Goal: Communication & Community: Answer question/provide support

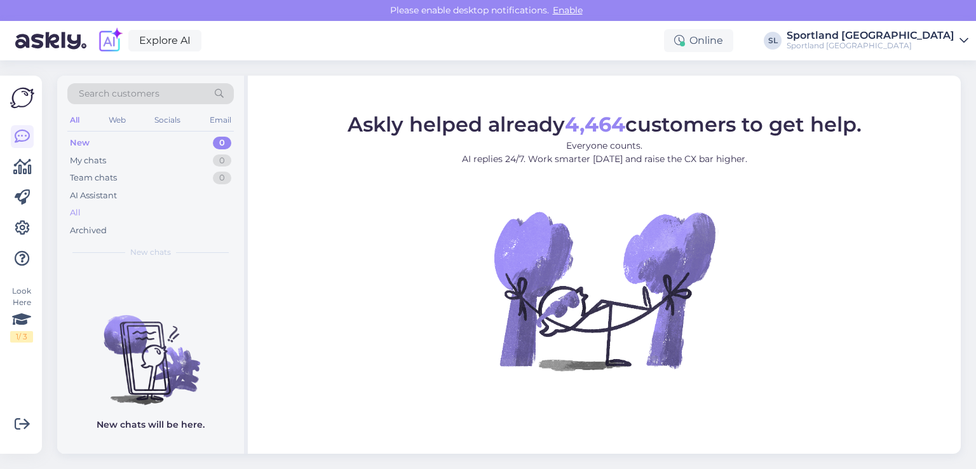
click at [122, 211] on div "All" at bounding box center [150, 213] width 166 height 18
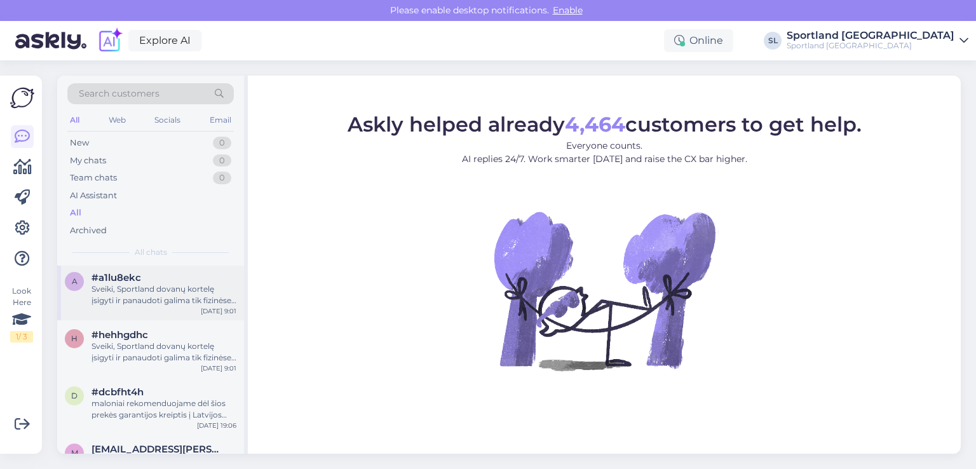
scroll to position [318, 0]
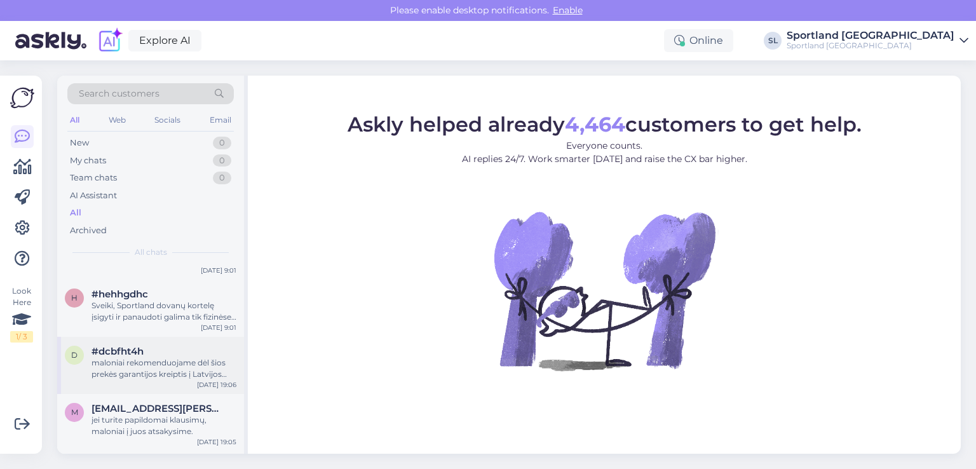
click at [150, 367] on div "maloniai rekomenduojame dėl šios prekės garantijos kreiptis į Latvijos Sportlan…" at bounding box center [163, 368] width 145 height 23
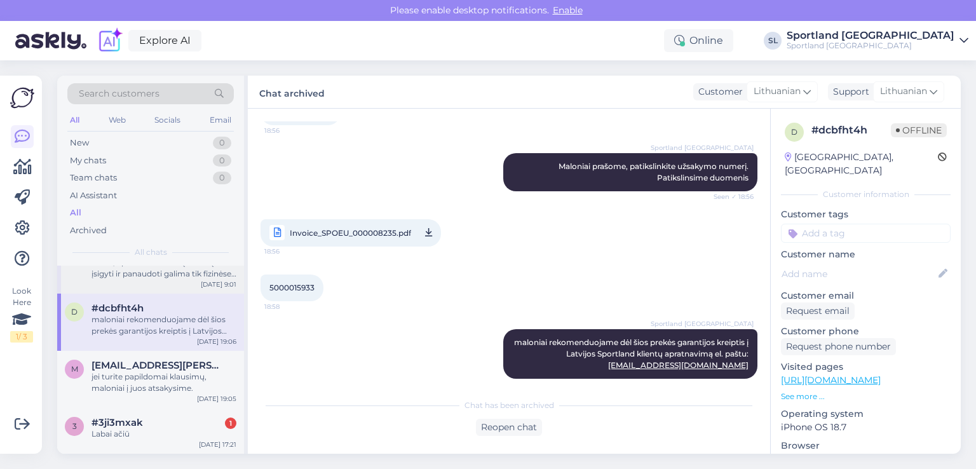
scroll to position [381, 0]
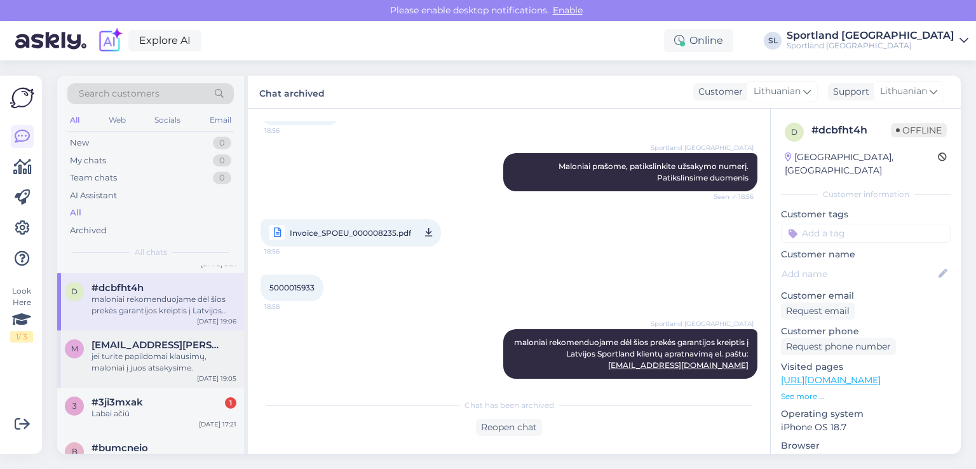
click at [140, 354] on div "jei turite papildomai klausimų, maloniai į juos atsakysime." at bounding box center [163, 362] width 145 height 23
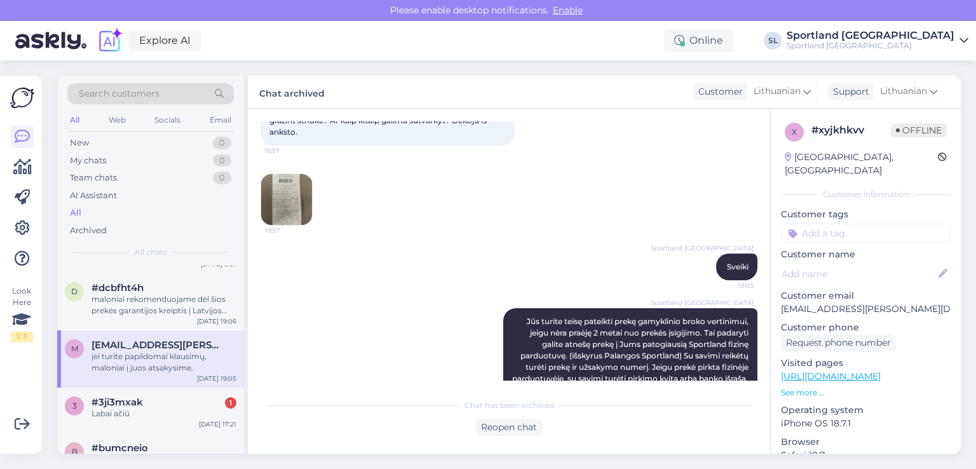
scroll to position [127, 0]
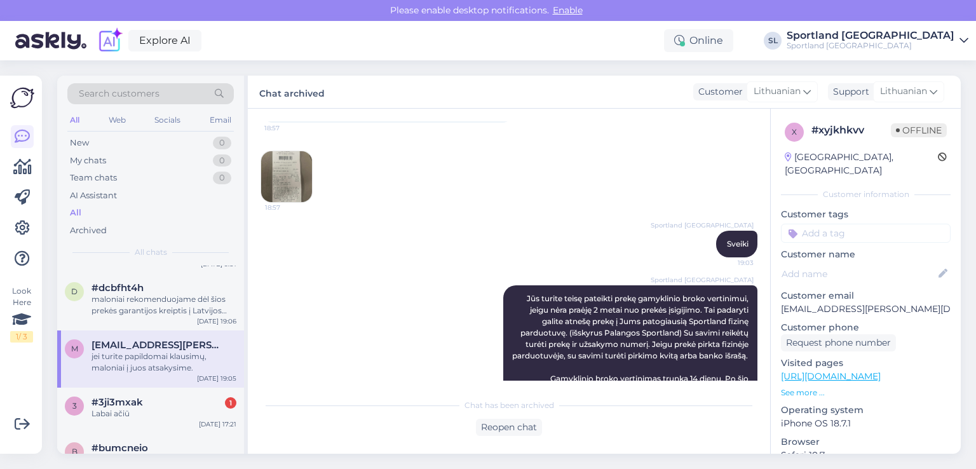
click at [293, 181] on img at bounding box center [286, 176] width 51 height 51
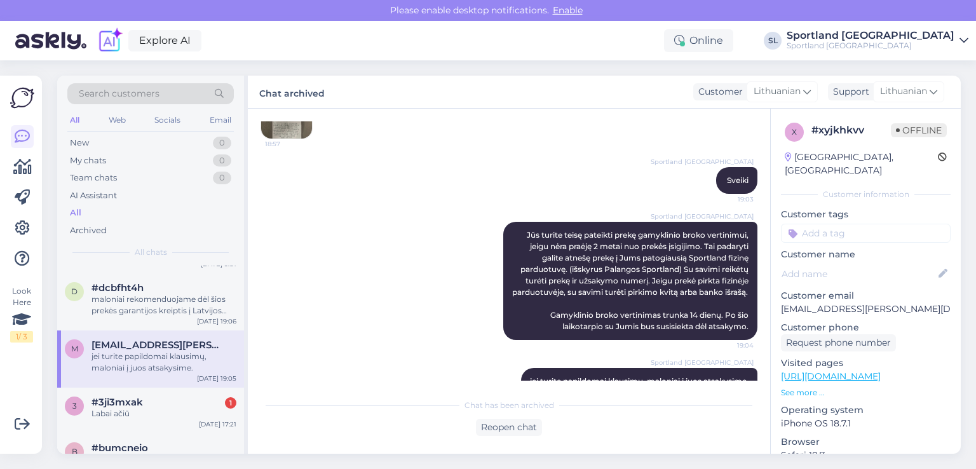
scroll to position [229, 0]
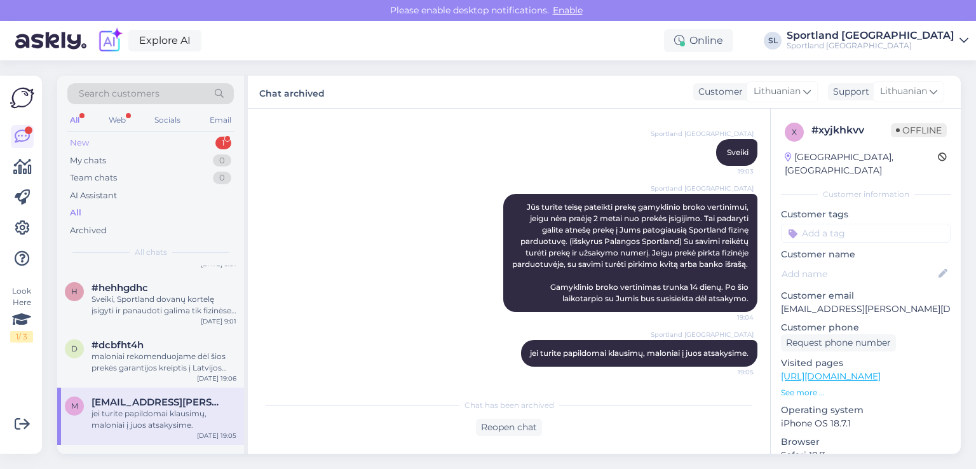
click at [140, 144] on div "New 1" at bounding box center [150, 143] width 166 height 18
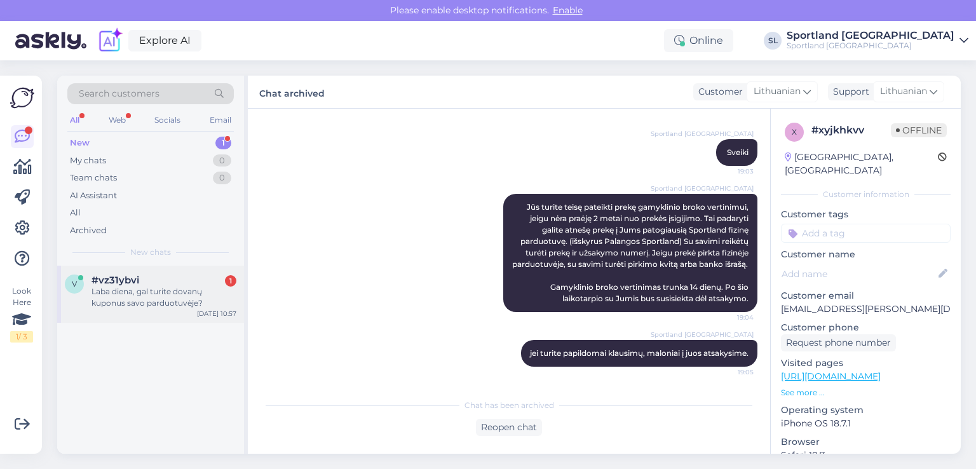
click at [140, 274] on div "#vz31ybvi 1" at bounding box center [163, 279] width 145 height 11
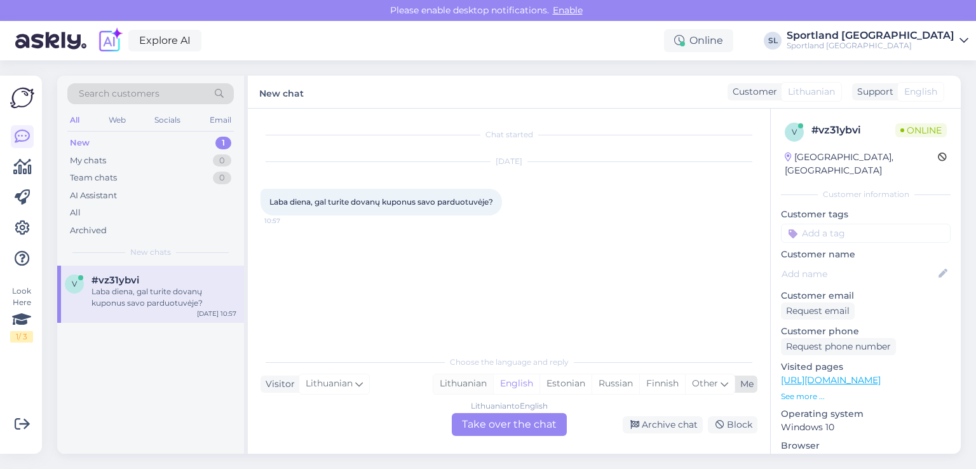
click at [469, 385] on div "Lithuanian" at bounding box center [463, 383] width 60 height 19
click at [488, 431] on div "Lithuanian to Lithuanian Take over the chat" at bounding box center [509, 424] width 115 height 23
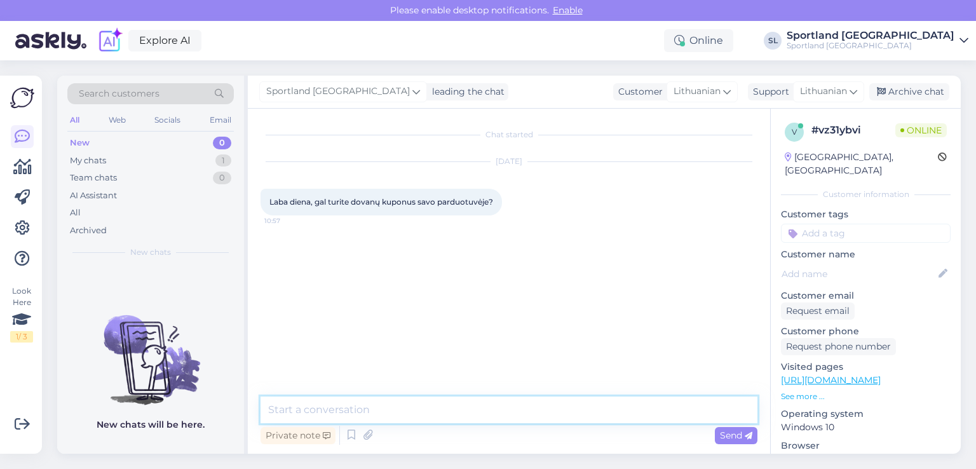
click at [435, 410] on textarea at bounding box center [508, 409] width 497 height 27
type textarea "Sveiki"
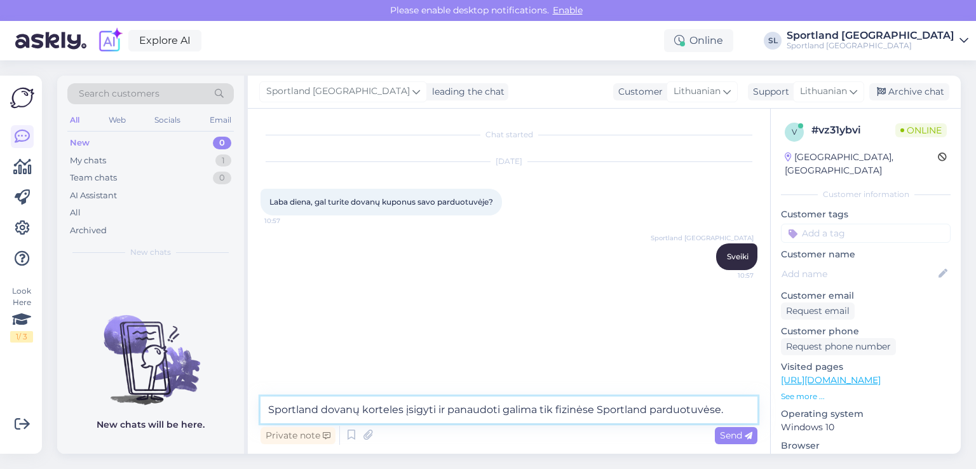
type textarea "Sportland dovanų korteles įsigyti ir panaudoti galima tik fizinėse Sportland pa…"
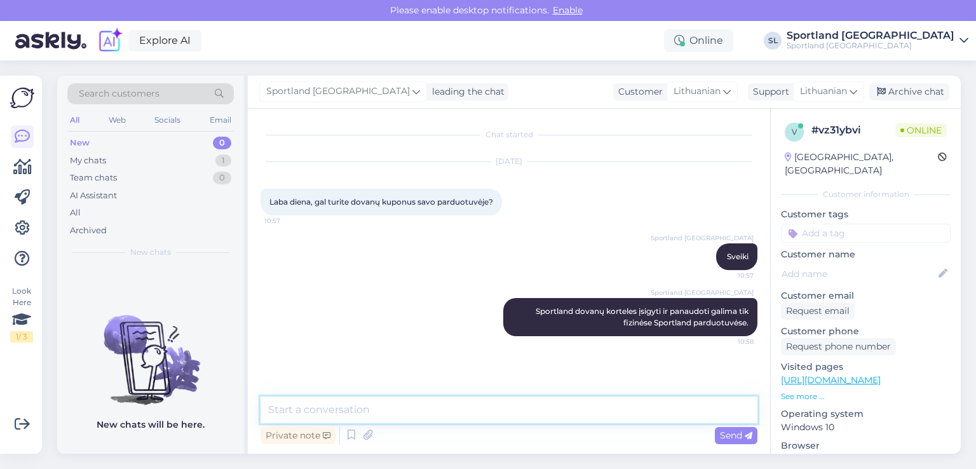
type textarea "r"
paste textarea "https://sportland.lt/dovanukortele"
type textarea "pridedaame nuorodą apie Sportland dovanų kortelę: https://sportland.lt/dovanuko…"
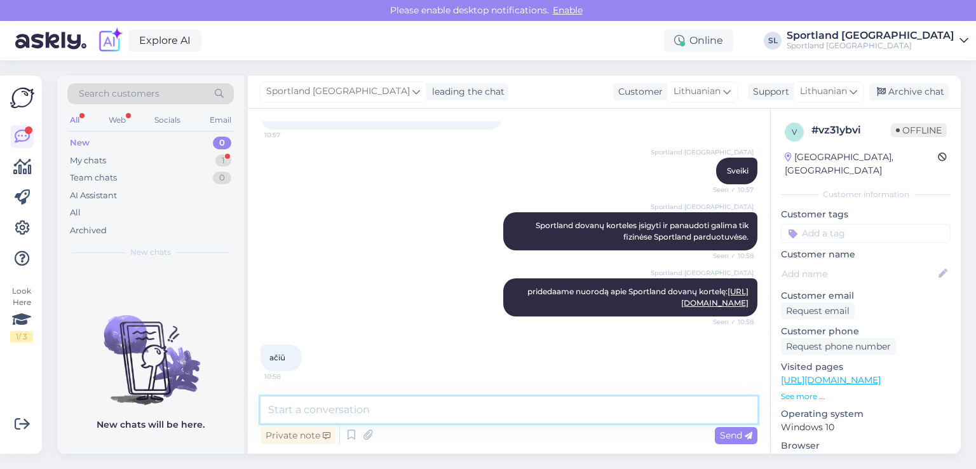
scroll to position [86, 0]
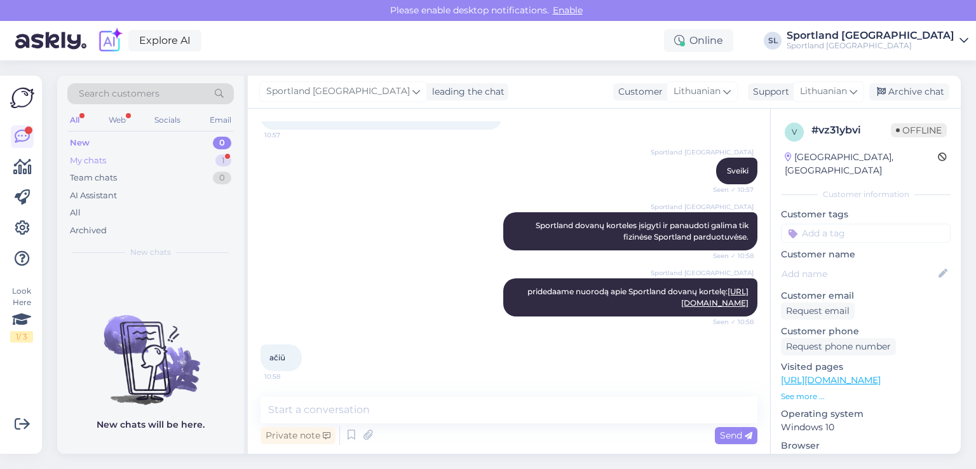
click at [89, 162] on div "My chats" at bounding box center [88, 160] width 36 height 13
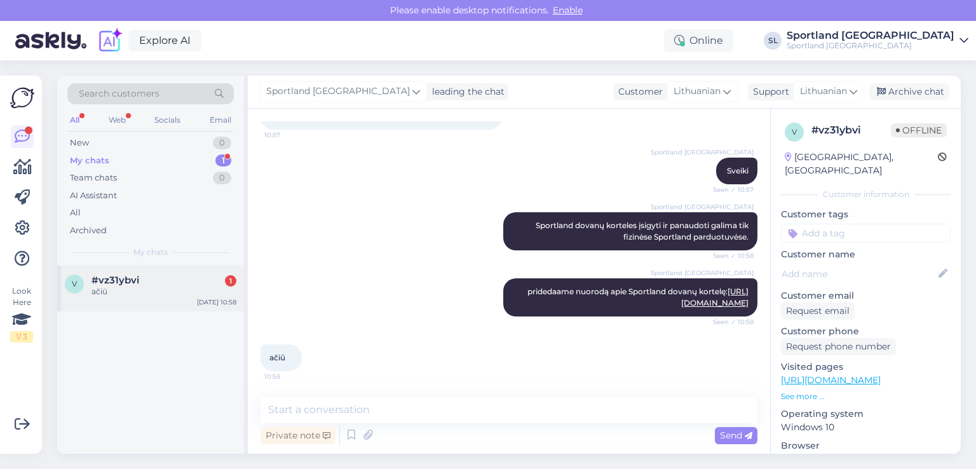
click at [112, 306] on div "v #vz31ybvi 1 ačiū Oct 14 10:58" at bounding box center [150, 289] width 187 height 46
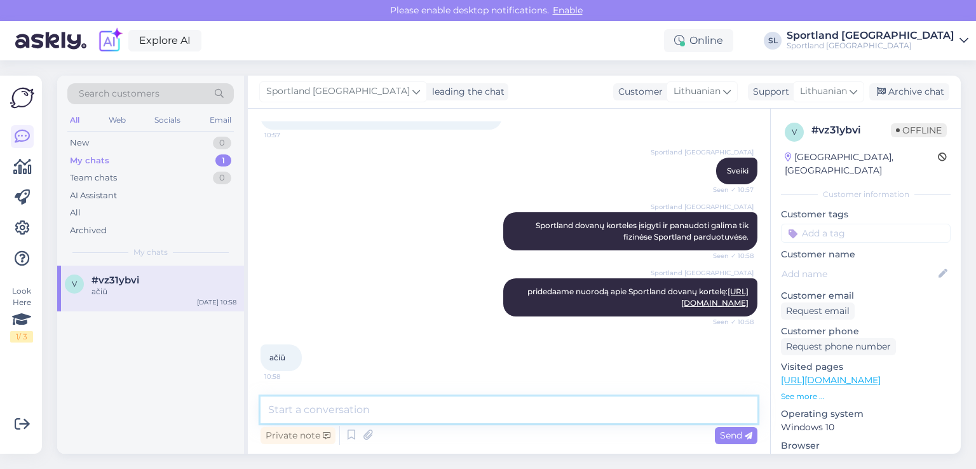
click at [394, 414] on textarea at bounding box center [508, 409] width 497 height 27
type textarea "Geros dienos Jums :)"
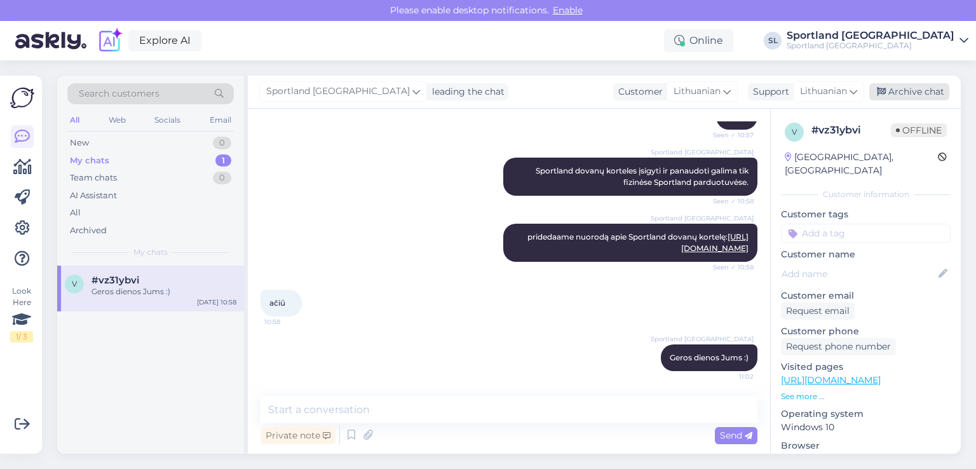
click at [924, 95] on div "Archive chat" at bounding box center [909, 91] width 80 height 17
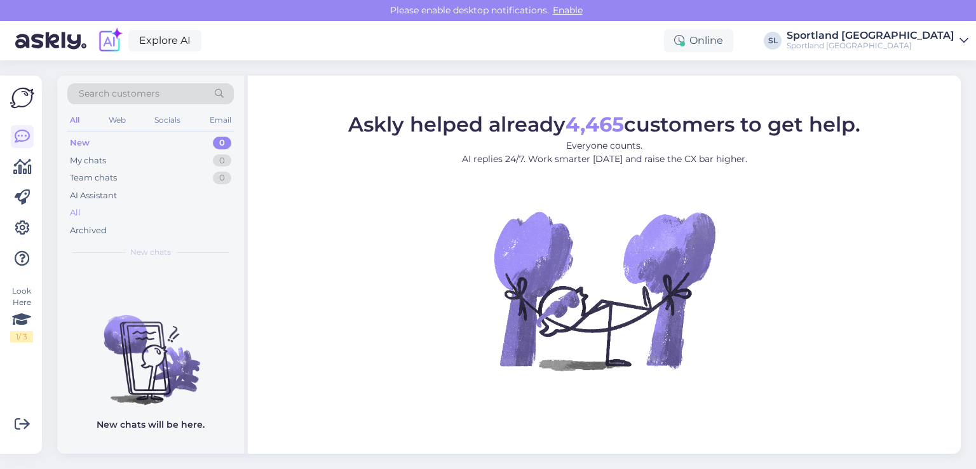
click at [90, 212] on div "All" at bounding box center [150, 213] width 166 height 18
click at [98, 209] on div "All" at bounding box center [150, 213] width 166 height 18
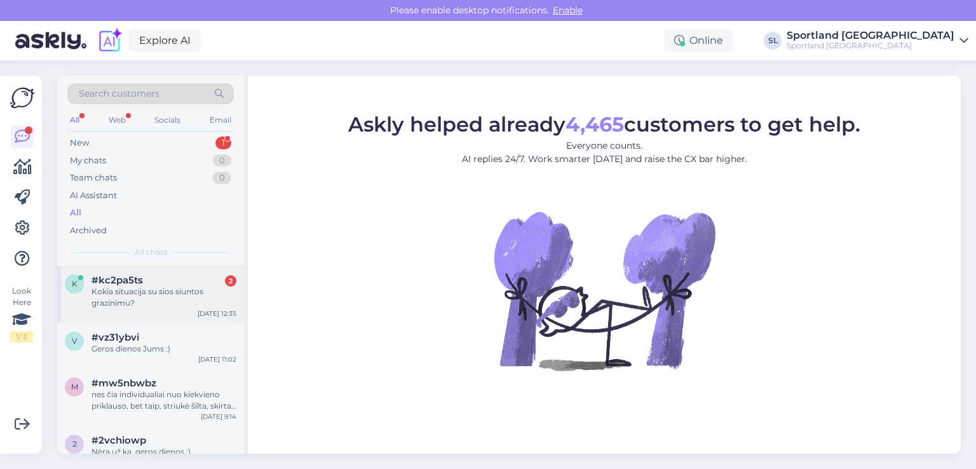
click at [103, 288] on div "Kokia situacija su sios siuntos grazinimu?" at bounding box center [163, 297] width 145 height 23
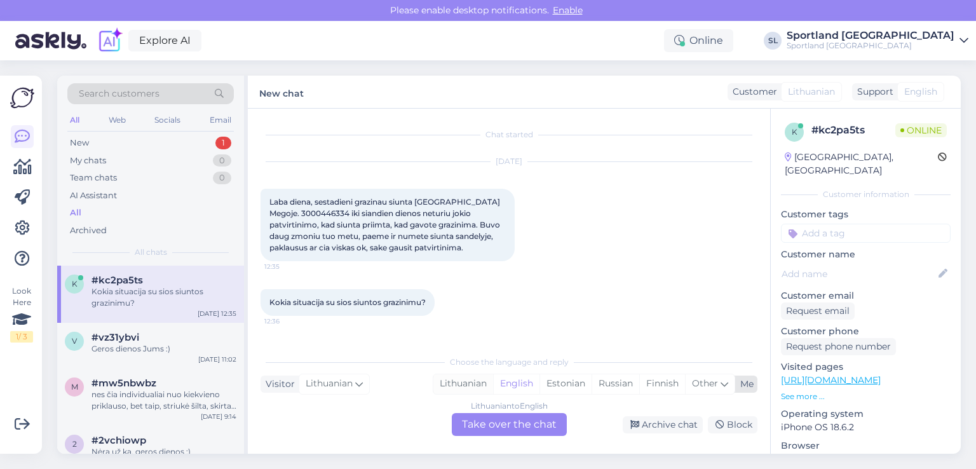
click at [463, 377] on div "Lithuanian" at bounding box center [463, 383] width 60 height 19
click at [497, 424] on div "Lithuanian to Lithuanian Take over the chat" at bounding box center [509, 424] width 115 height 23
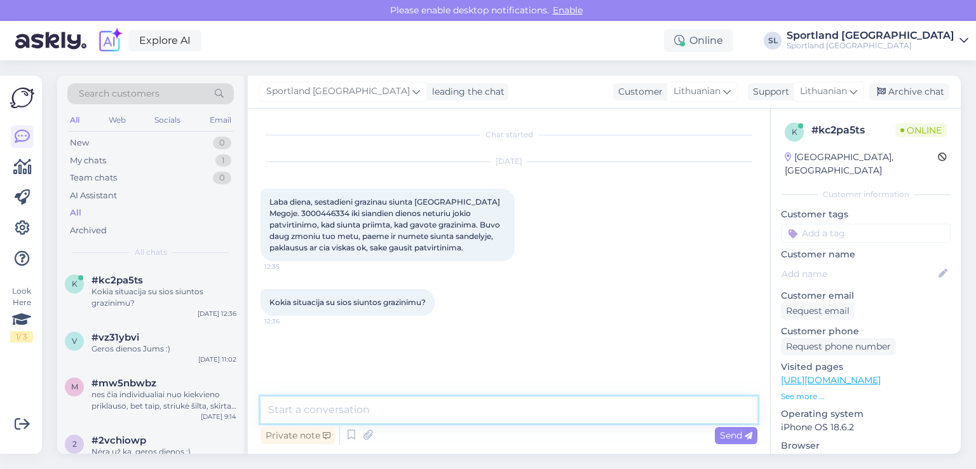
click at [440, 407] on textarea at bounding box center [508, 409] width 497 height 27
type textarea "Sveiki"
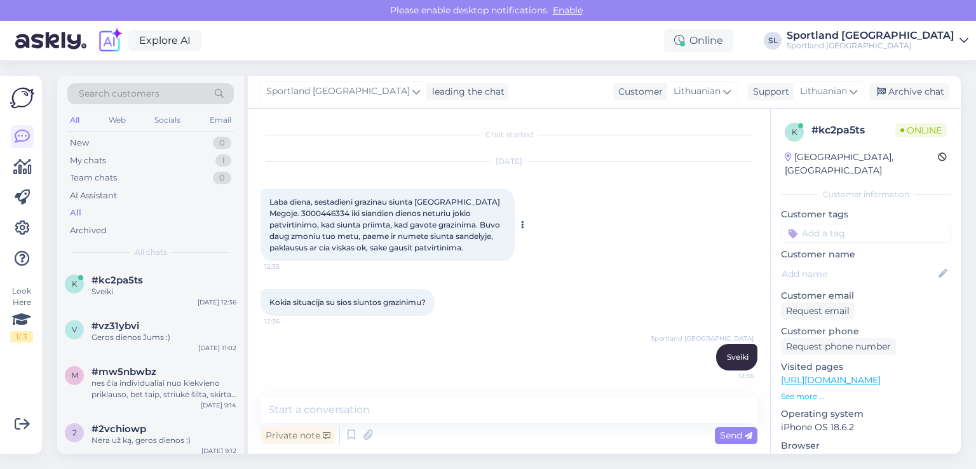
click at [300, 208] on span "Laba diena, sestadieni grazinau siunta Kaune Megoje. 3000446334 iki siandien di…" at bounding box center [385, 224] width 232 height 55
copy span "3000446334"
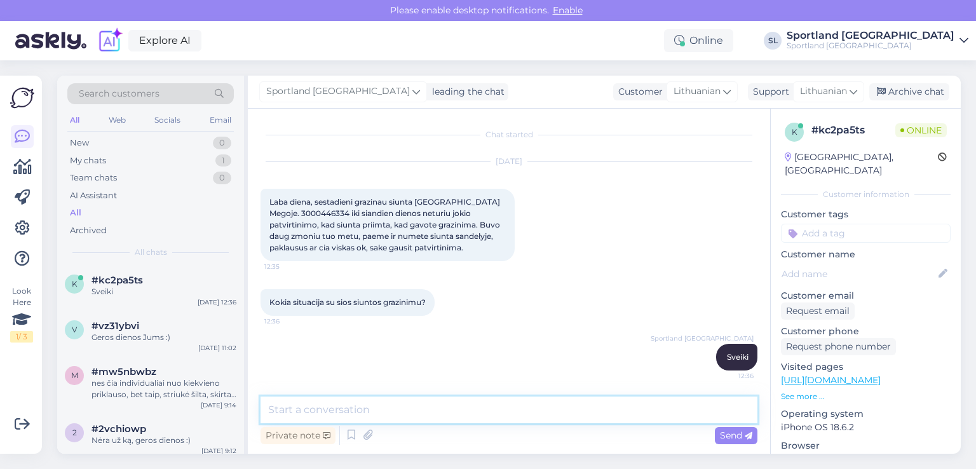
click at [459, 407] on textarea at bounding box center [508, 409] width 497 height 27
click at [432, 408] on textarea "susisieksime su kolegomis ir infromasime, kad sutvarkytų Jūsų grąžinimą." at bounding box center [508, 409] width 497 height 27
click at [453, 410] on textarea "susisieksime su kolegomis ir informasime, kad sutvarkytų Jūsų grąžinimą." at bounding box center [508, 409] width 497 height 27
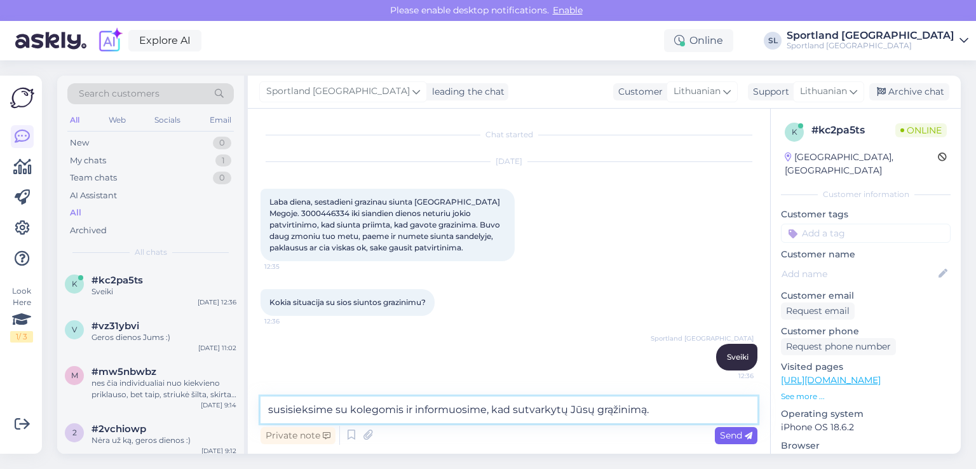
type textarea "susisieksime su kolegomis ir informuosime, kad sutvarkytų Jūsų grąžinimą."
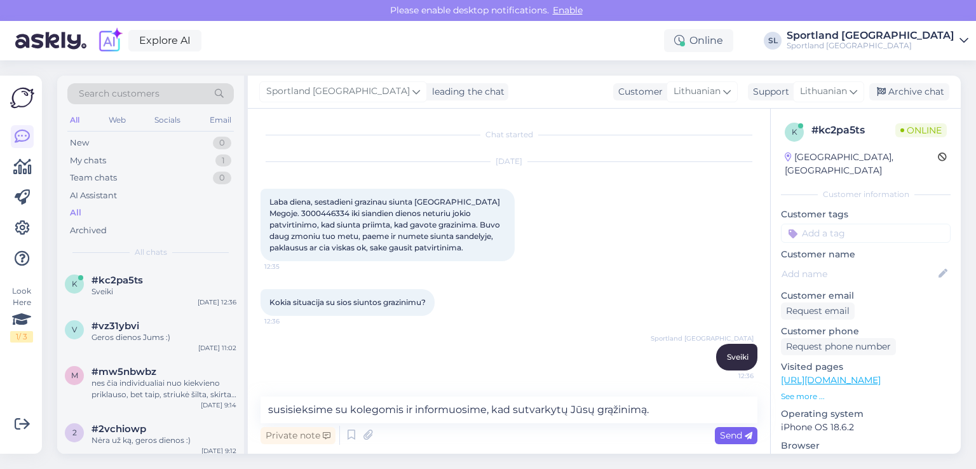
click at [744, 430] on span "Send" at bounding box center [736, 434] width 32 height 11
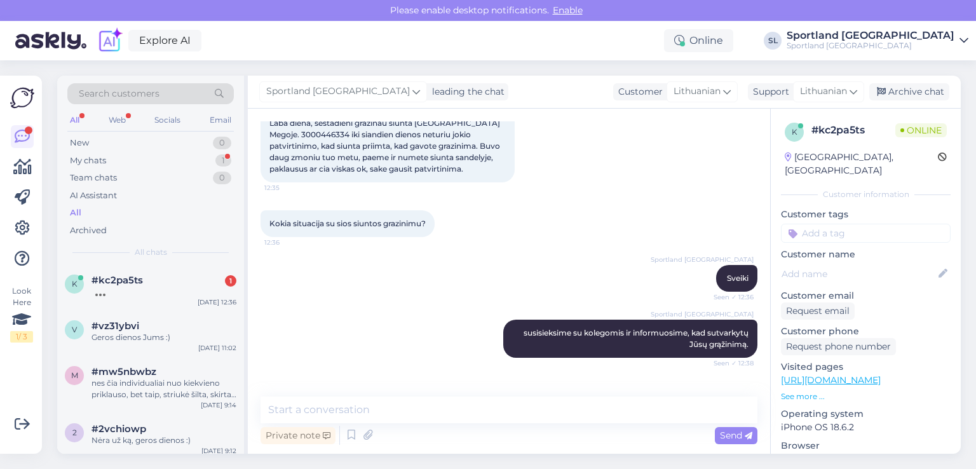
scroll to position [120, 0]
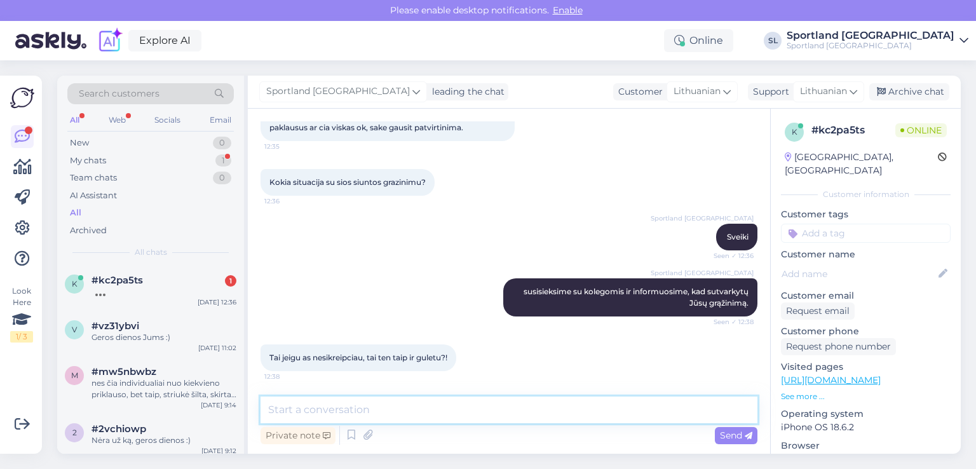
click at [483, 407] on textarea at bounding box center [508, 409] width 497 height 27
type textarea "g"
type textarea "grąžinimas būtų atliktas."
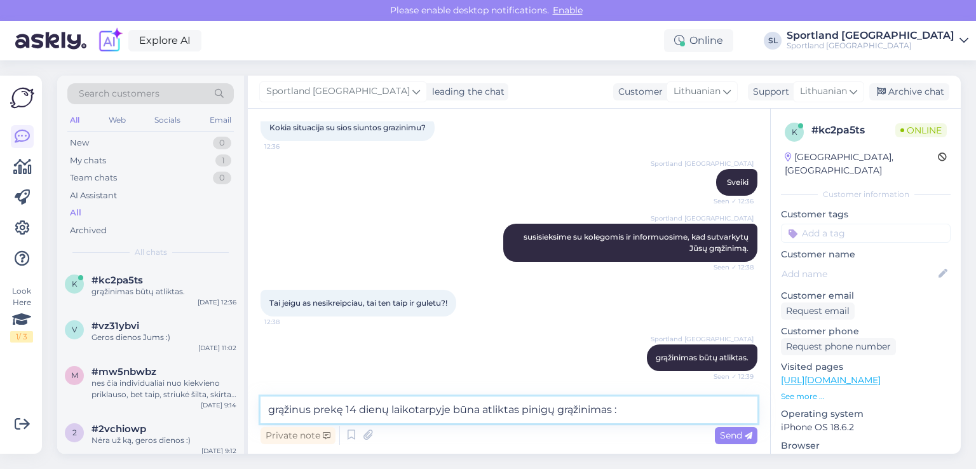
type textarea "grąžinus prekę 14 dienų laikotarpyje būna atliktas pinigų grąžinimas :)"
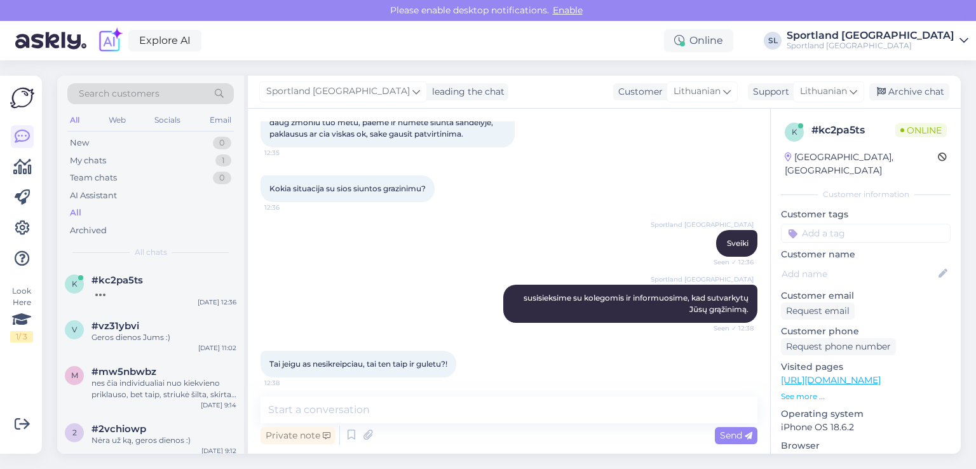
scroll to position [0, 0]
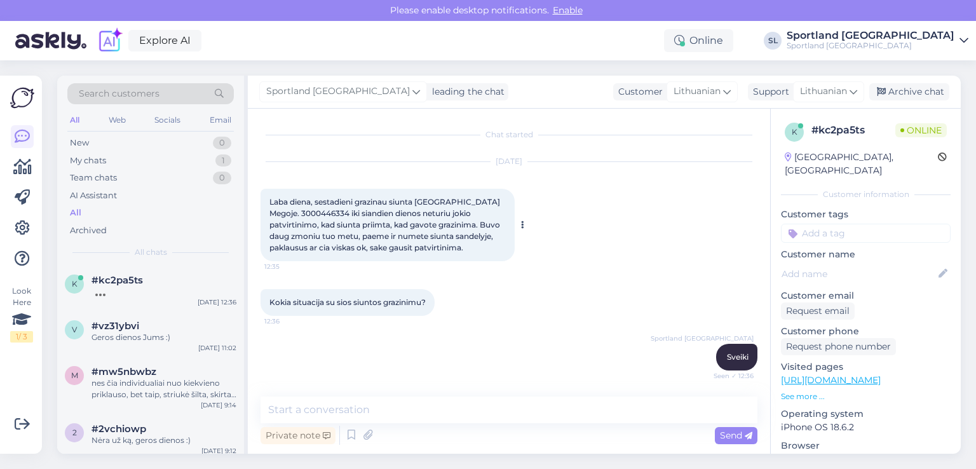
click at [287, 215] on span "Laba diena, sestadieni grazinau siunta Kaune Megoje. 3000446334 iki siandien di…" at bounding box center [385, 224] width 232 height 55
copy span "3000446334"
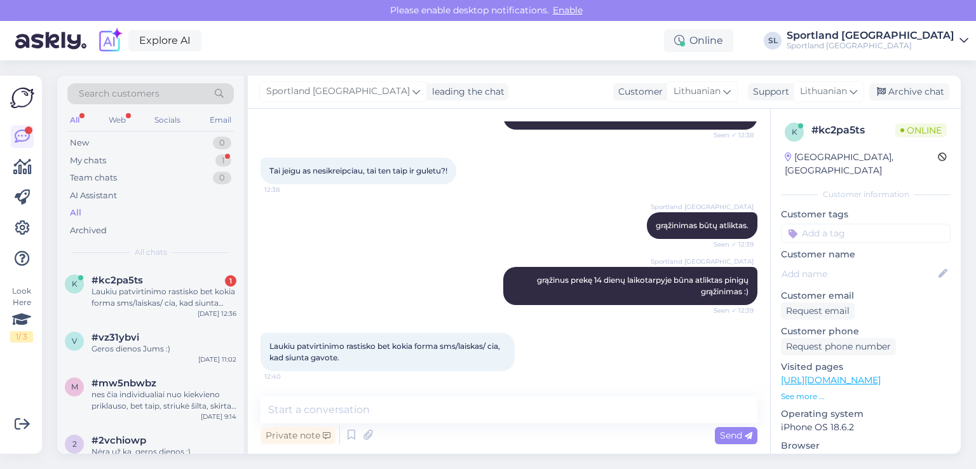
scroll to position [307, 0]
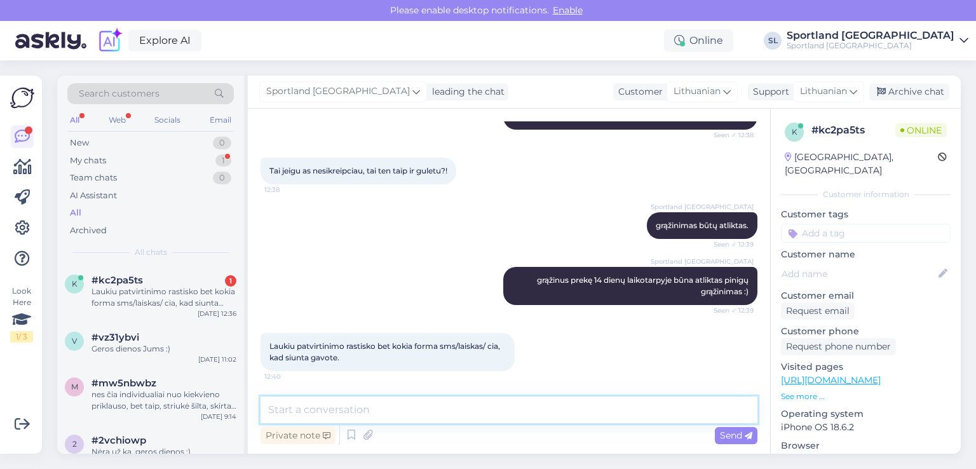
click at [488, 413] on textarea at bounding box center [508, 409] width 497 height 27
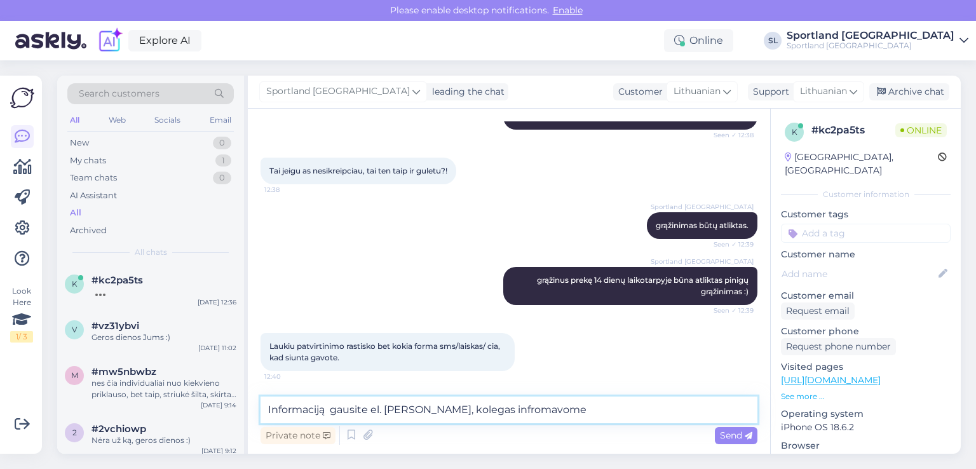
scroll to position [361, 0]
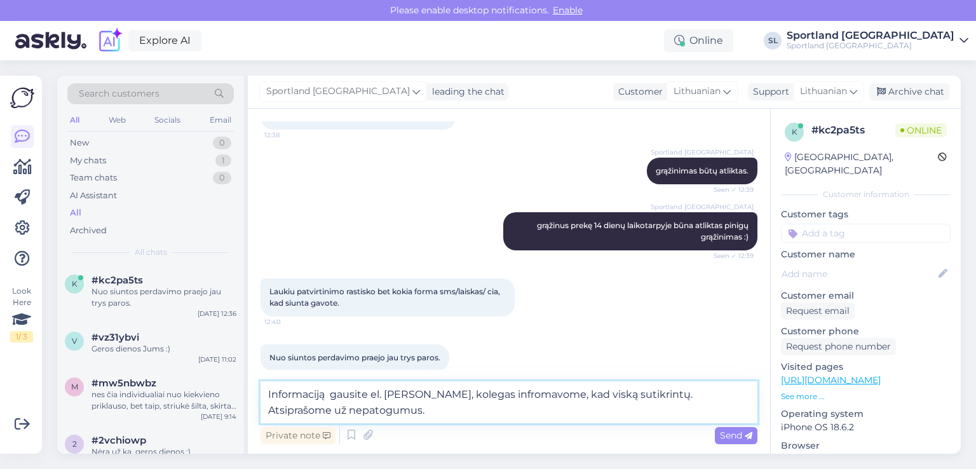
type textarea "Informaciją gausite el. paštu, kolegas infromavome, kad viską sutikrintų. Atsip…"
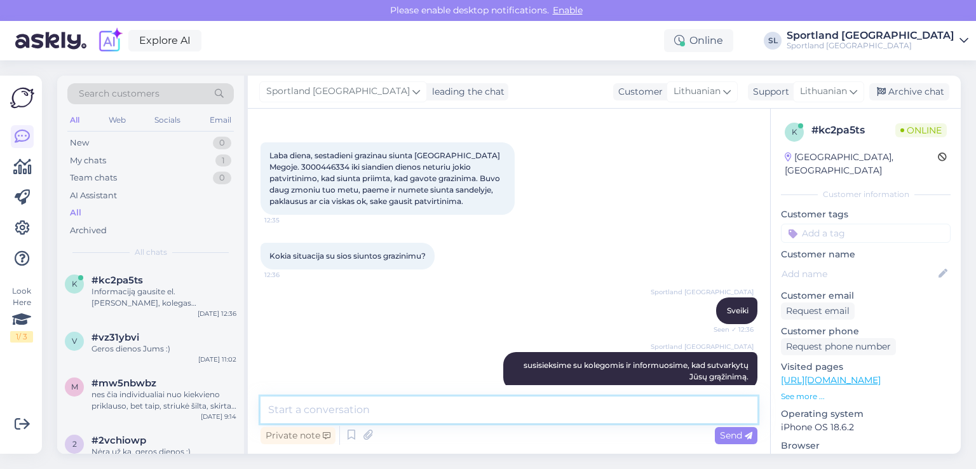
scroll to position [0, 0]
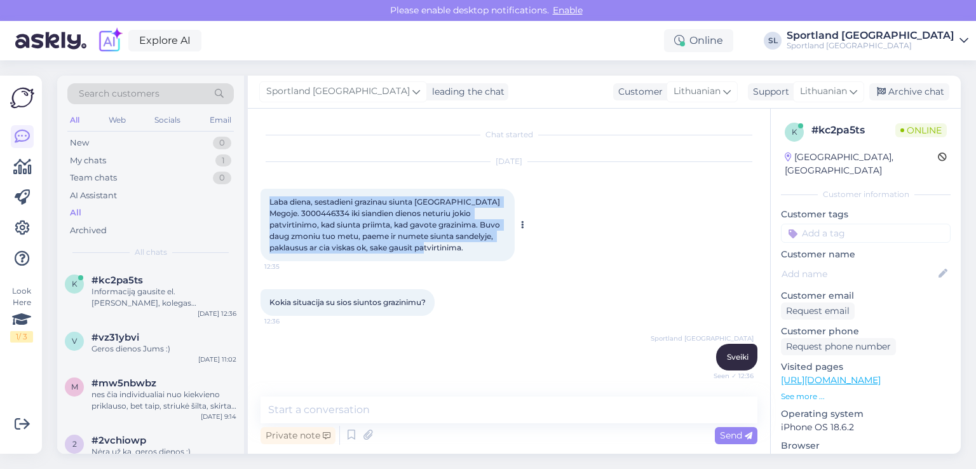
drag, startPoint x: 405, startPoint y: 243, endPoint x: 267, endPoint y: 201, distance: 144.1
click at [269, 202] on div "Laba diena, sestadieni grazinau siunta Kaune Megoje. 3000446334 iki siandien di…" at bounding box center [387, 225] width 254 height 72
copy span "Laba diena, sestadieni grazinau siunta Kaune Megoje. 3000446334 iki siandien di…"
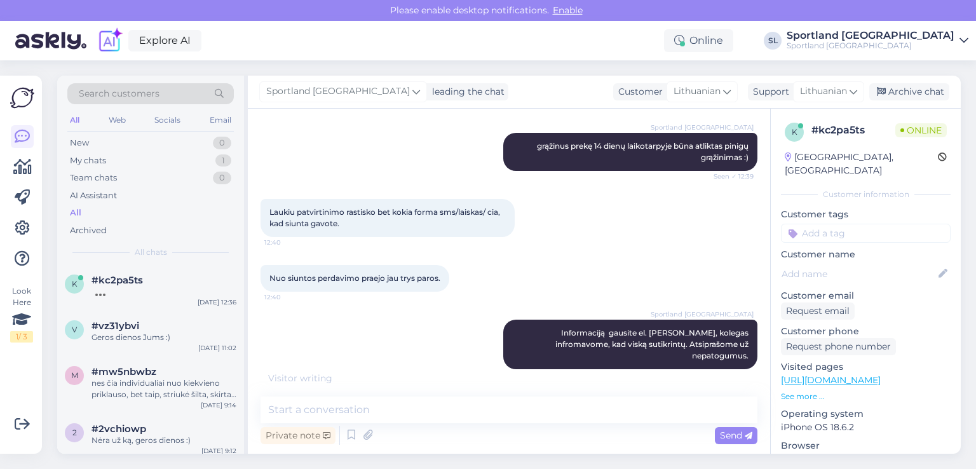
scroll to position [427, 0]
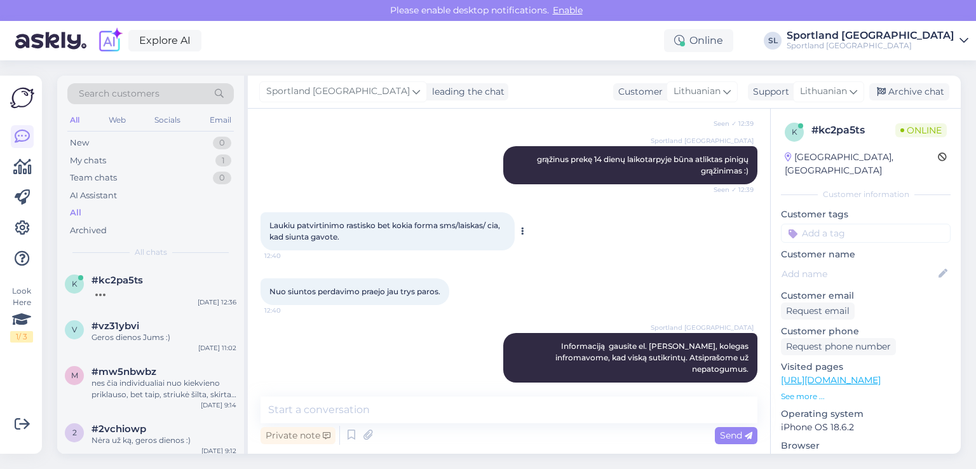
drag, startPoint x: 348, startPoint y: 234, endPoint x: 267, endPoint y: 218, distance: 83.0
click at [267, 218] on div "Laukiu patvirtinimo rastisko bet kokia forma sms/laiskas/ cia, kad siunta gavot…" at bounding box center [387, 231] width 254 height 38
copy span "Laukiu patvirtinimo rastisko bet kokia forma sms/laiskas/ cia, kad siunta gavot…"
drag, startPoint x: 446, startPoint y: 292, endPoint x: 259, endPoint y: 288, distance: 186.8
click at [259, 288] on div "Chat started Oct 14 2025 Laba diena, sestadieni grazinau siunta Kaune Megoje. 3…" at bounding box center [509, 281] width 522 height 345
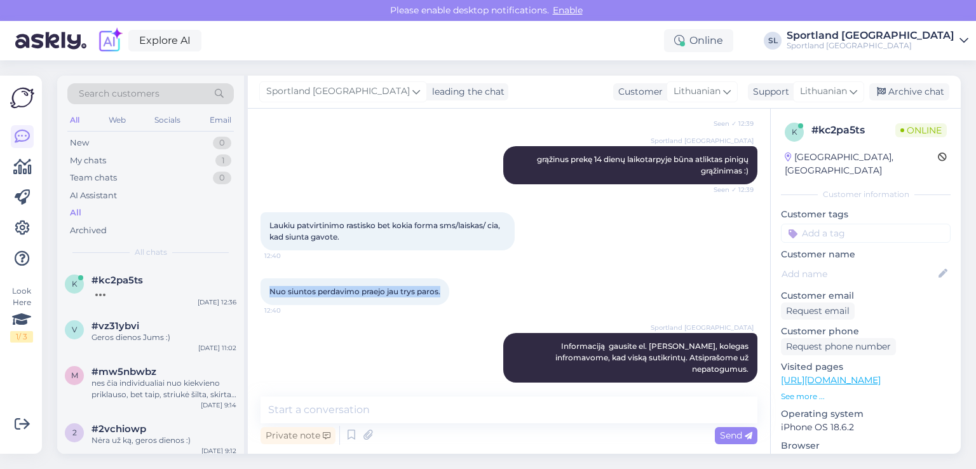
copy span "Nuo siuntos perdavimo praejo jau trys paros."
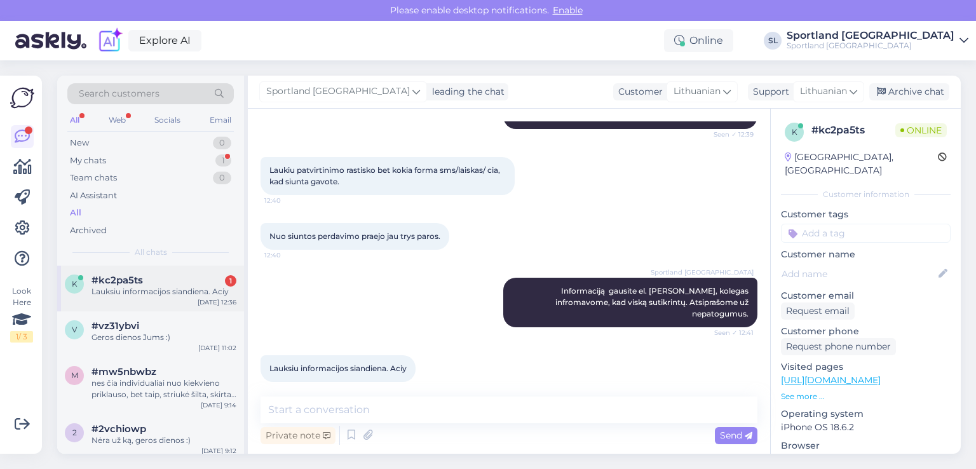
click at [146, 279] on div "#kc2pa5ts 1" at bounding box center [163, 279] width 145 height 11
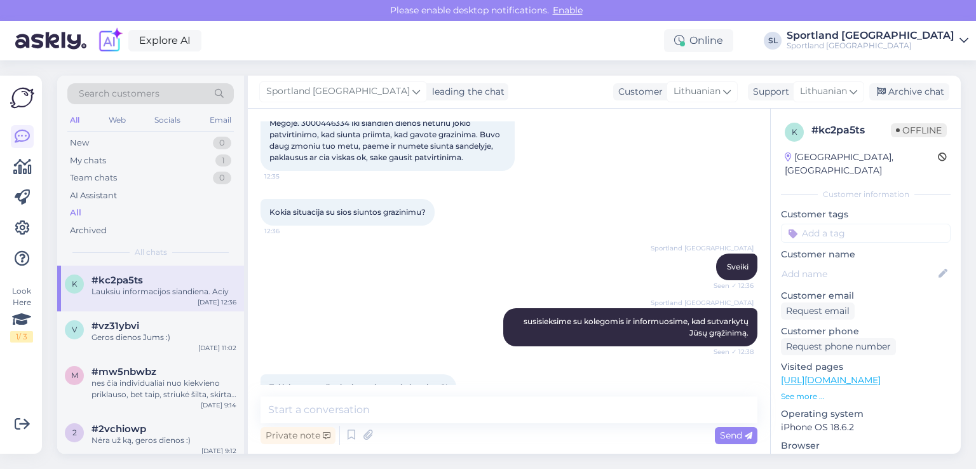
scroll to position [37, 0]
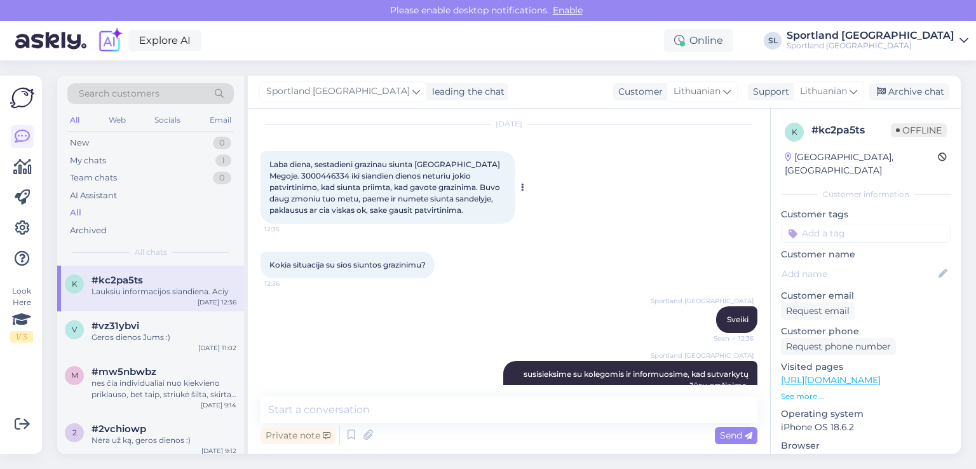
click at [285, 176] on span "Laba diena, sestadieni grazinau siunta Kaune Megoje. 3000446334 iki siandien di…" at bounding box center [385, 186] width 232 height 55
copy span "3000446334"
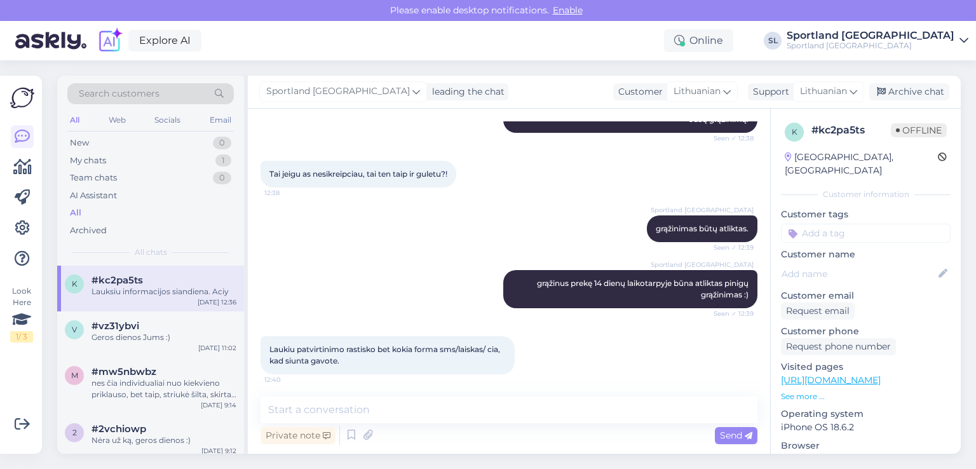
scroll to position [355, 0]
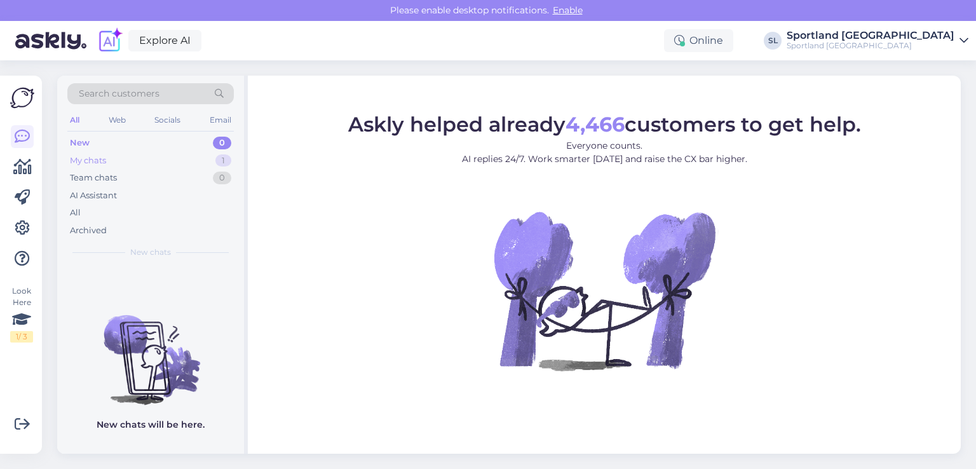
click at [135, 163] on div "My chats 1" at bounding box center [150, 161] width 166 height 18
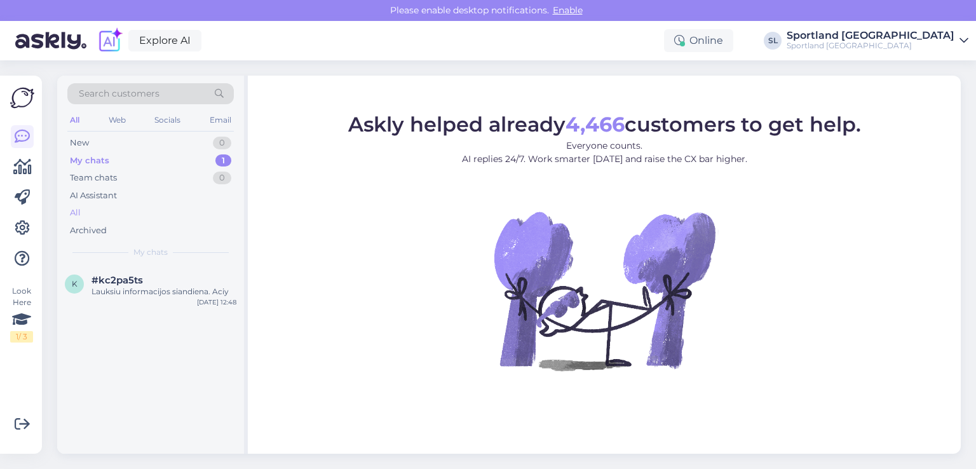
click at [123, 211] on div "All" at bounding box center [150, 213] width 166 height 18
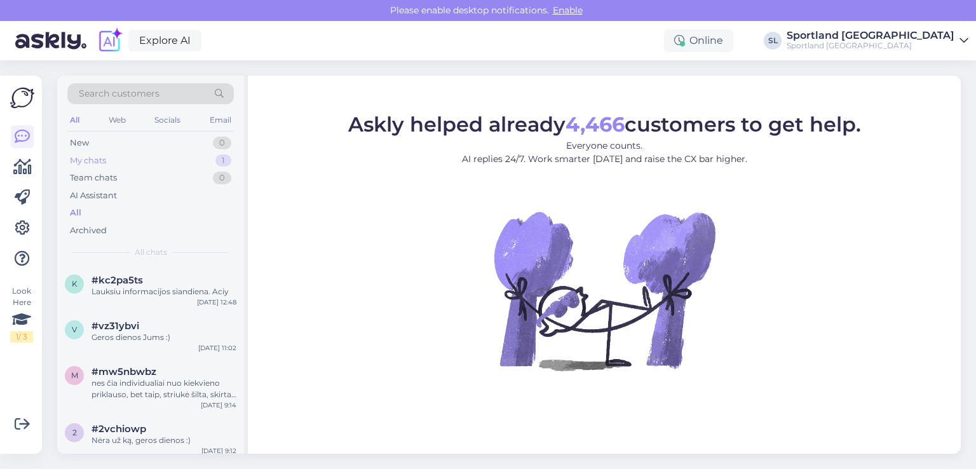
click at [163, 153] on div "My chats 1" at bounding box center [150, 161] width 166 height 18
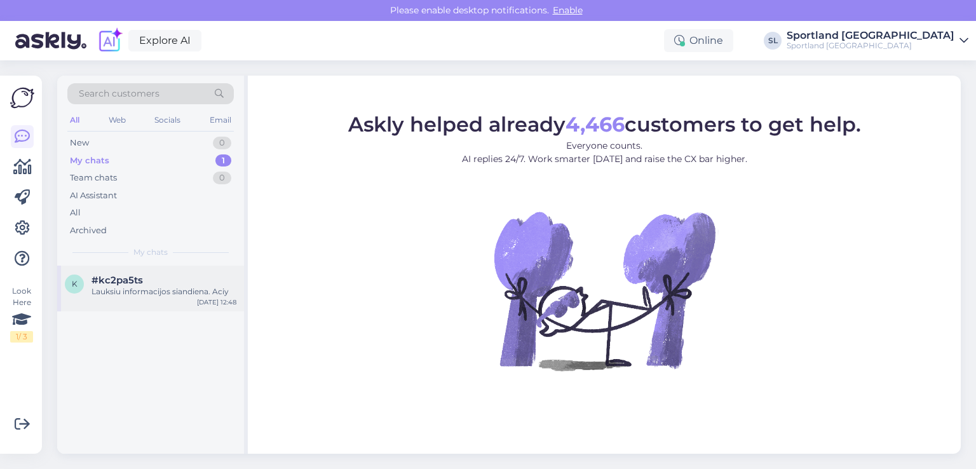
click at [156, 285] on div "#kc2pa5ts" at bounding box center [163, 279] width 145 height 11
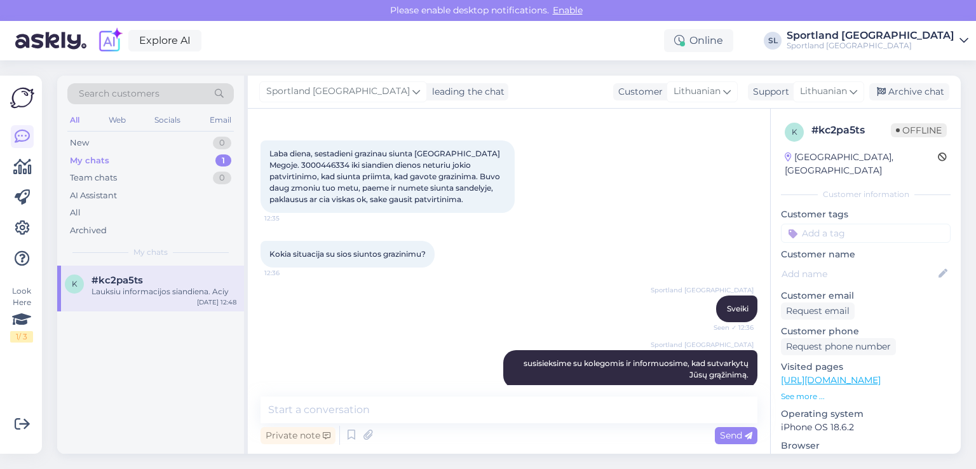
scroll to position [38, 0]
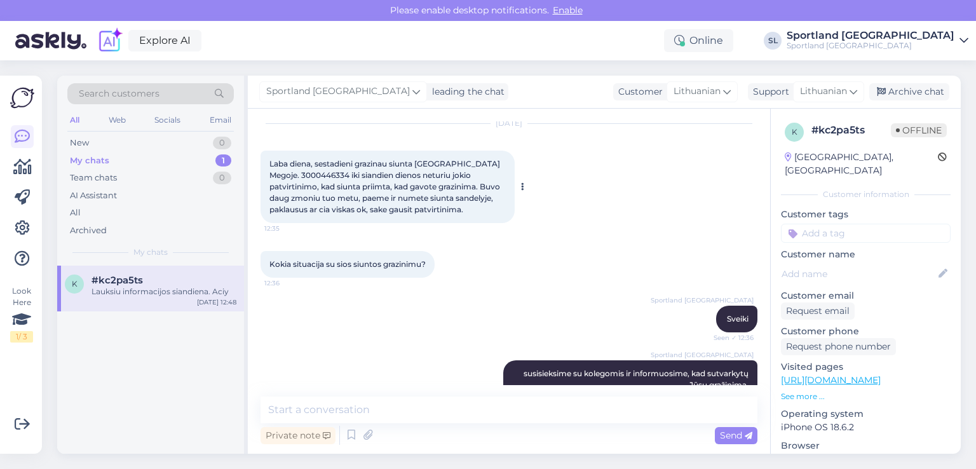
click at [303, 174] on span "Laba diena, sestadieni grazinau siunta Kaune Megoje. 3000446334 iki siandien di…" at bounding box center [385, 186] width 232 height 55
copy span "3000446334"
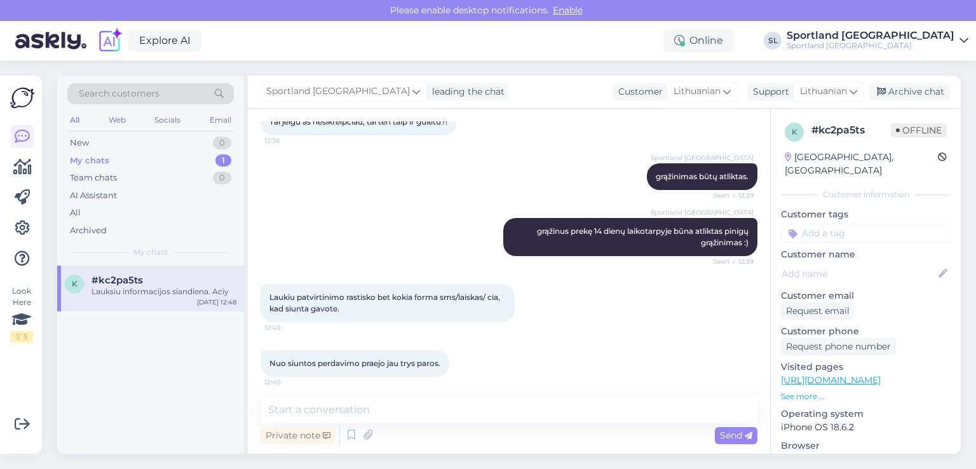
scroll to position [482, 0]
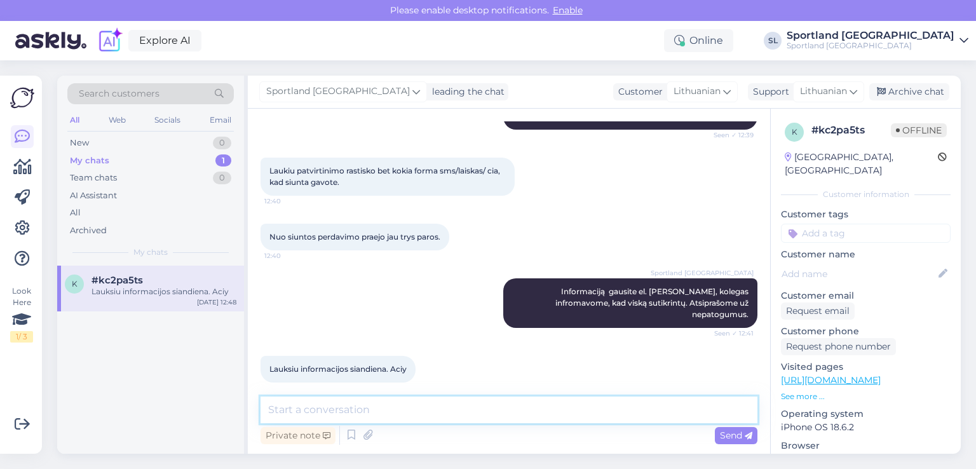
click at [531, 414] on textarea at bounding box center [508, 409] width 497 height 27
type textarea "Geros dienos Jums."
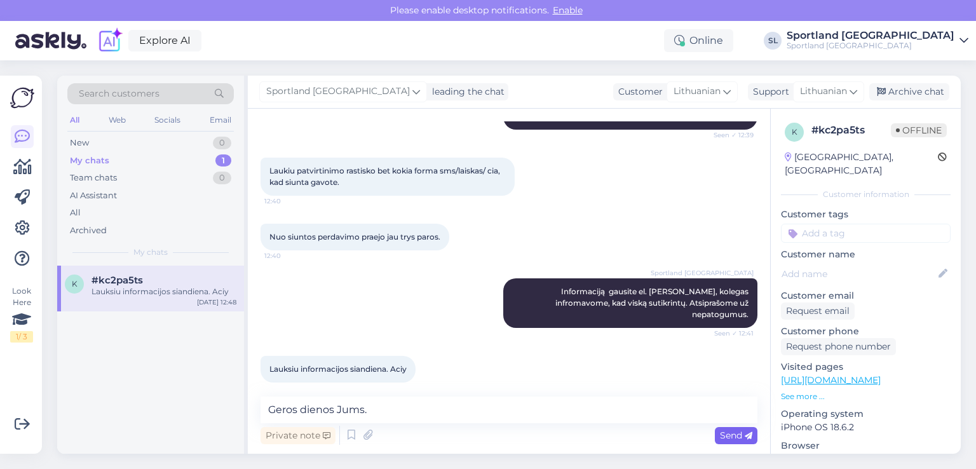
click at [735, 431] on span "Send" at bounding box center [736, 434] width 32 height 11
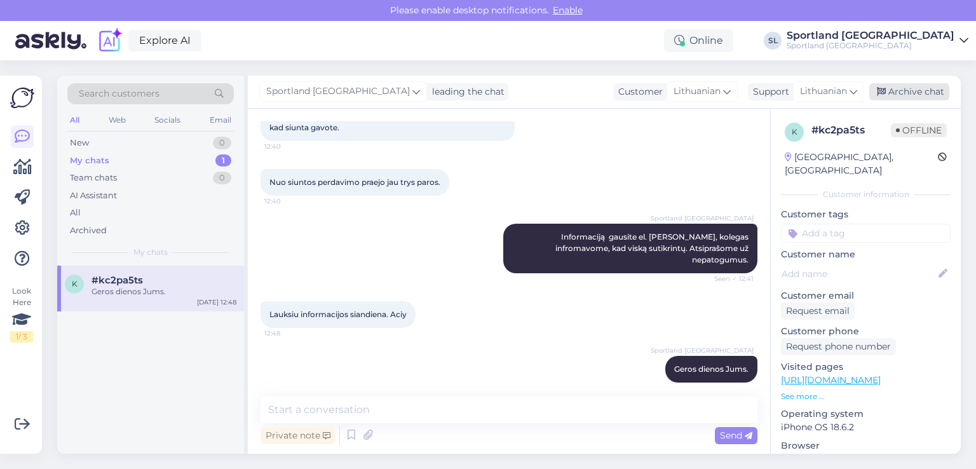
click at [910, 92] on div "Archive chat" at bounding box center [909, 91] width 80 height 17
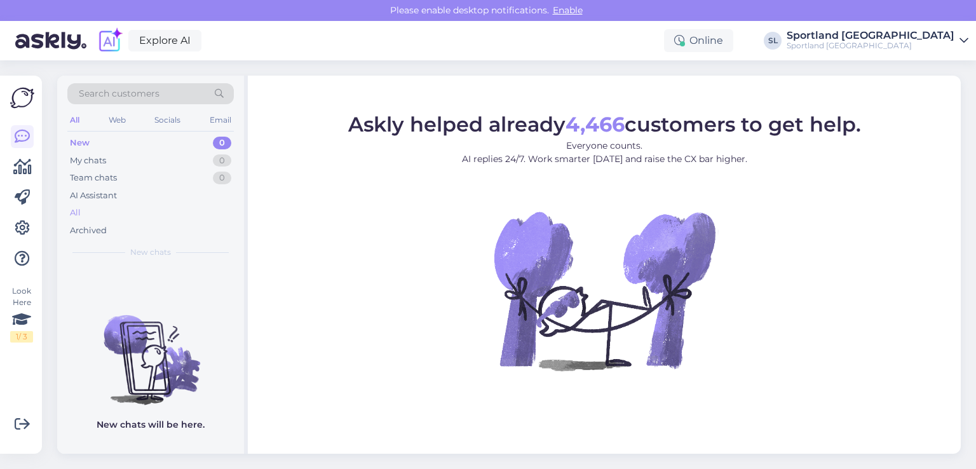
click at [84, 211] on div "All" at bounding box center [150, 213] width 166 height 18
